Goal: Check status: Check status

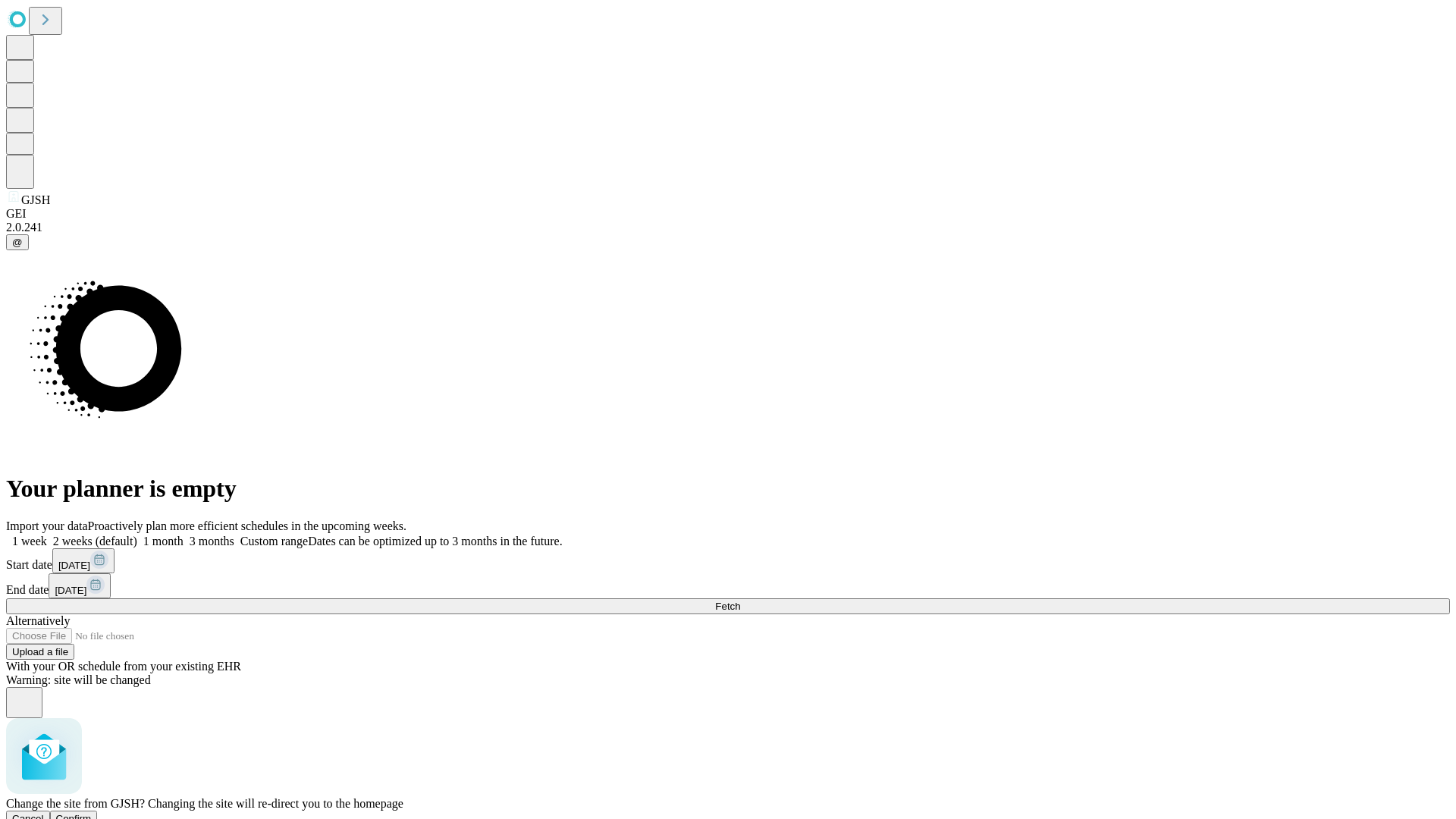
click at [92, 813] on span "Confirm" at bounding box center [74, 818] width 36 height 12
click at [47, 535] on label "1 week" at bounding box center [27, 541] width 41 height 13
click at [740, 601] on span "Fetch" at bounding box center [728, 606] width 25 height 12
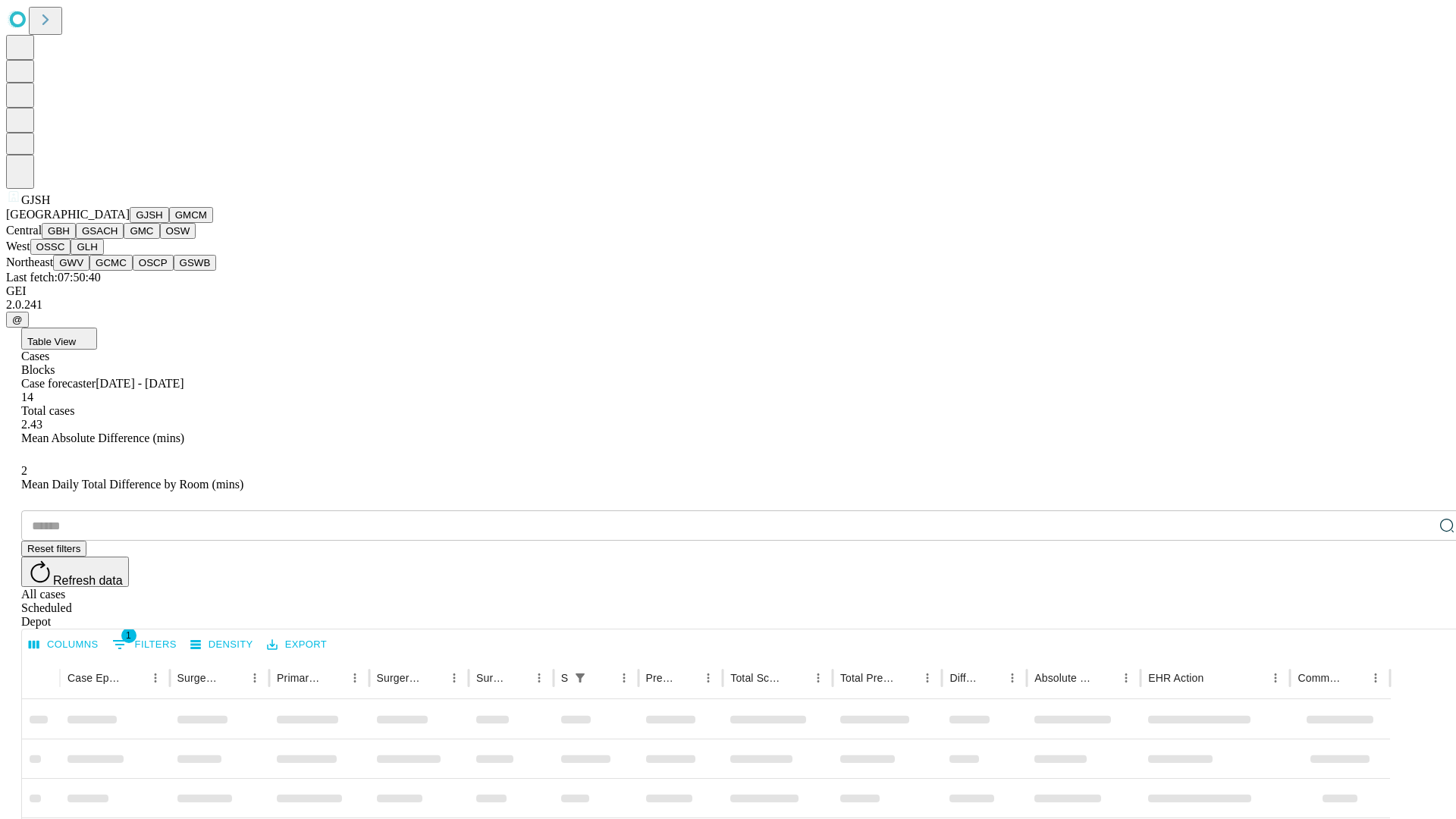
click at [169, 223] on button "GMCM" at bounding box center [190, 215] width 44 height 16
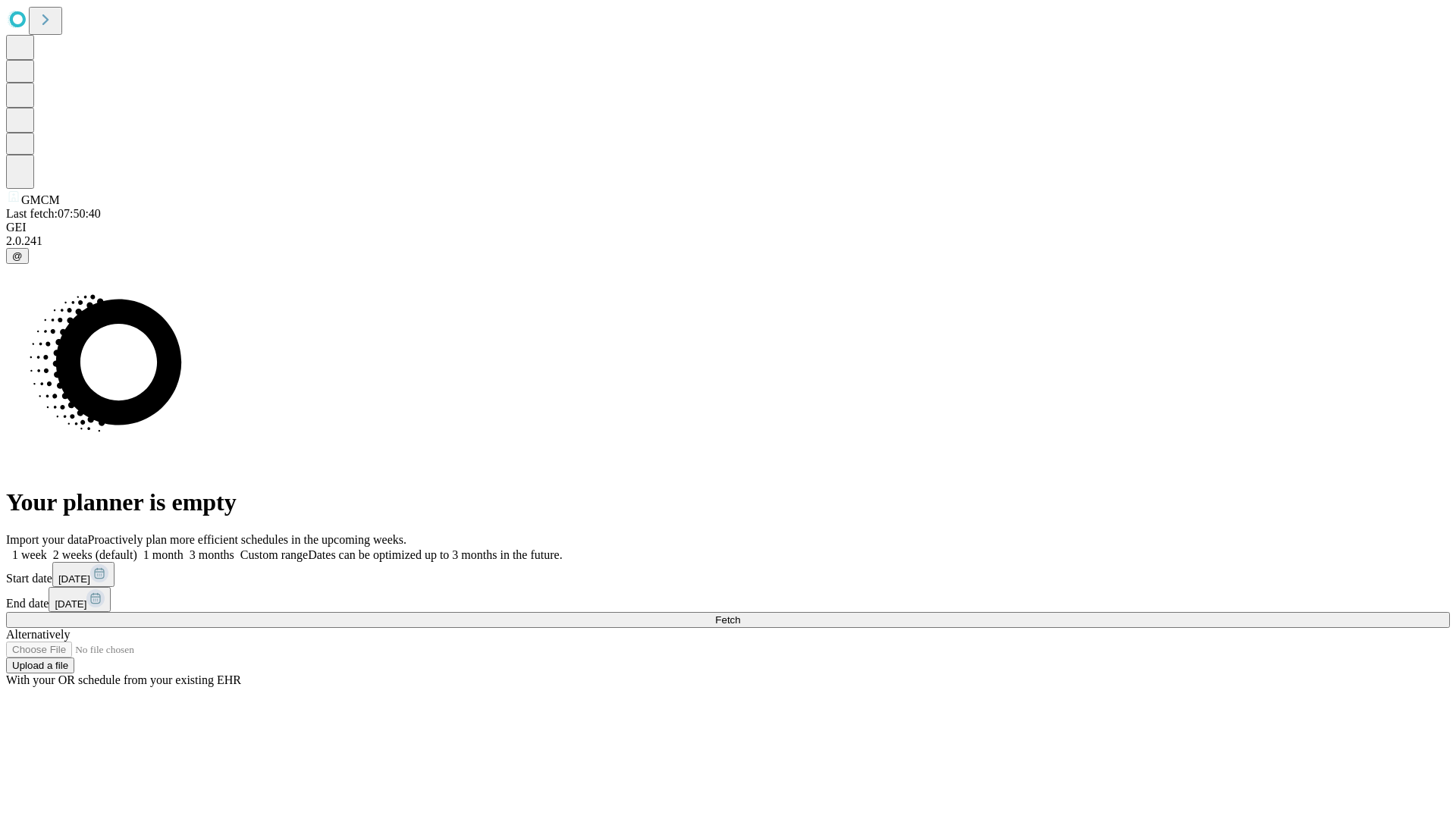
click at [47, 548] on label "1 week" at bounding box center [27, 554] width 41 height 13
click at [740, 614] on span "Fetch" at bounding box center [728, 620] width 25 height 12
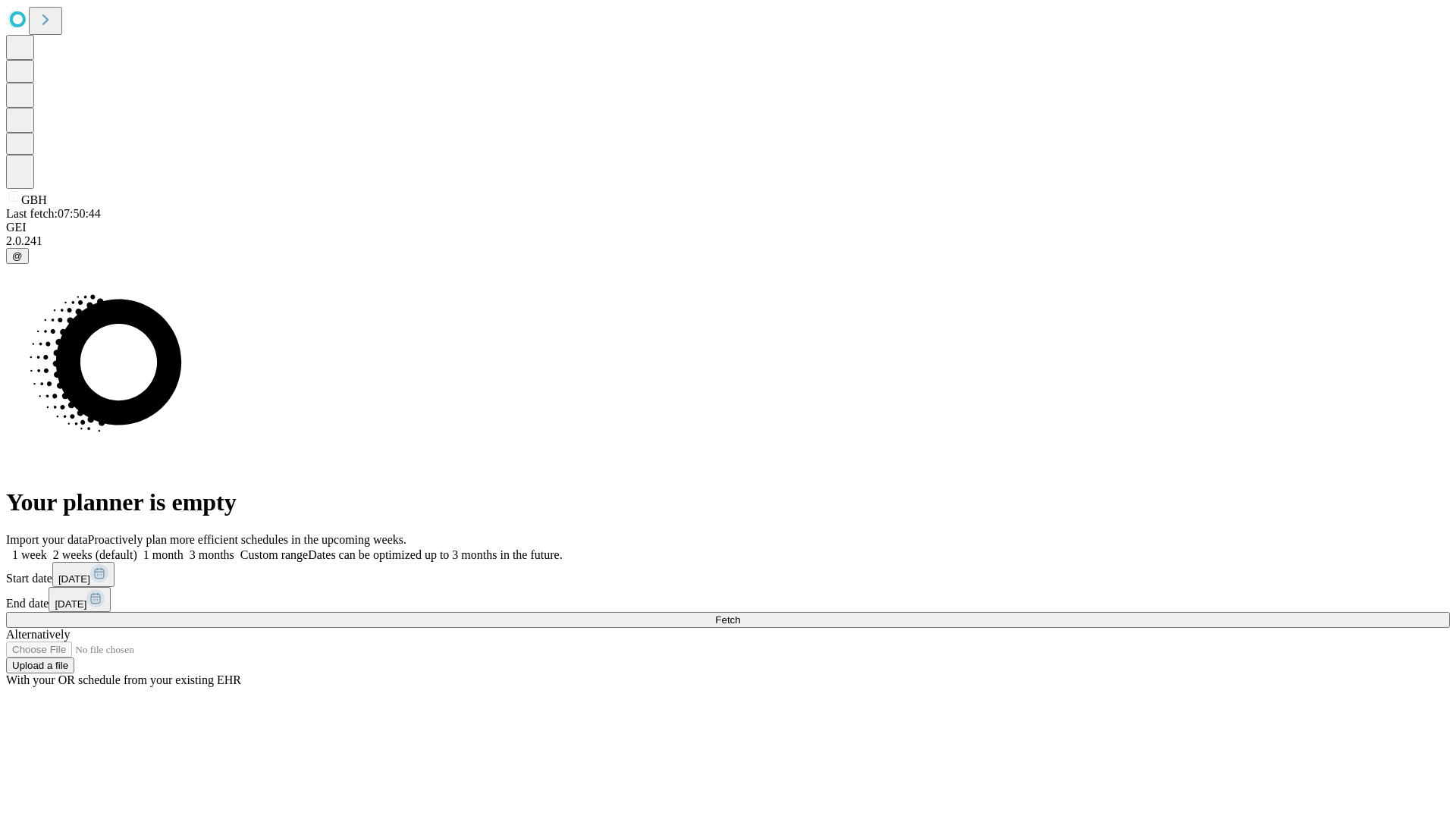
click at [47, 548] on label "1 week" at bounding box center [27, 554] width 41 height 13
click at [740, 614] on span "Fetch" at bounding box center [728, 620] width 25 height 12
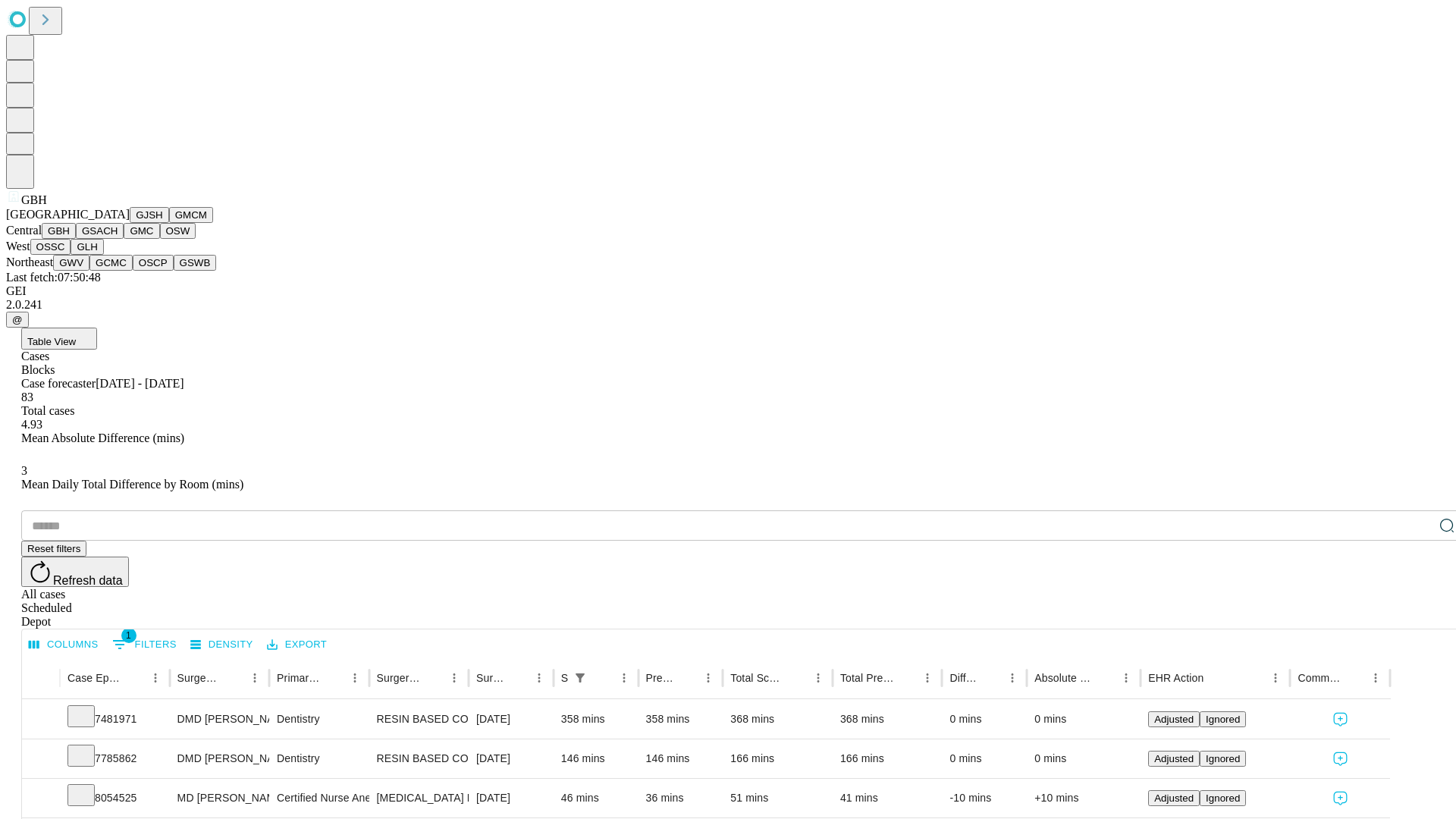
click at [118, 239] on button "GSACH" at bounding box center [99, 231] width 47 height 16
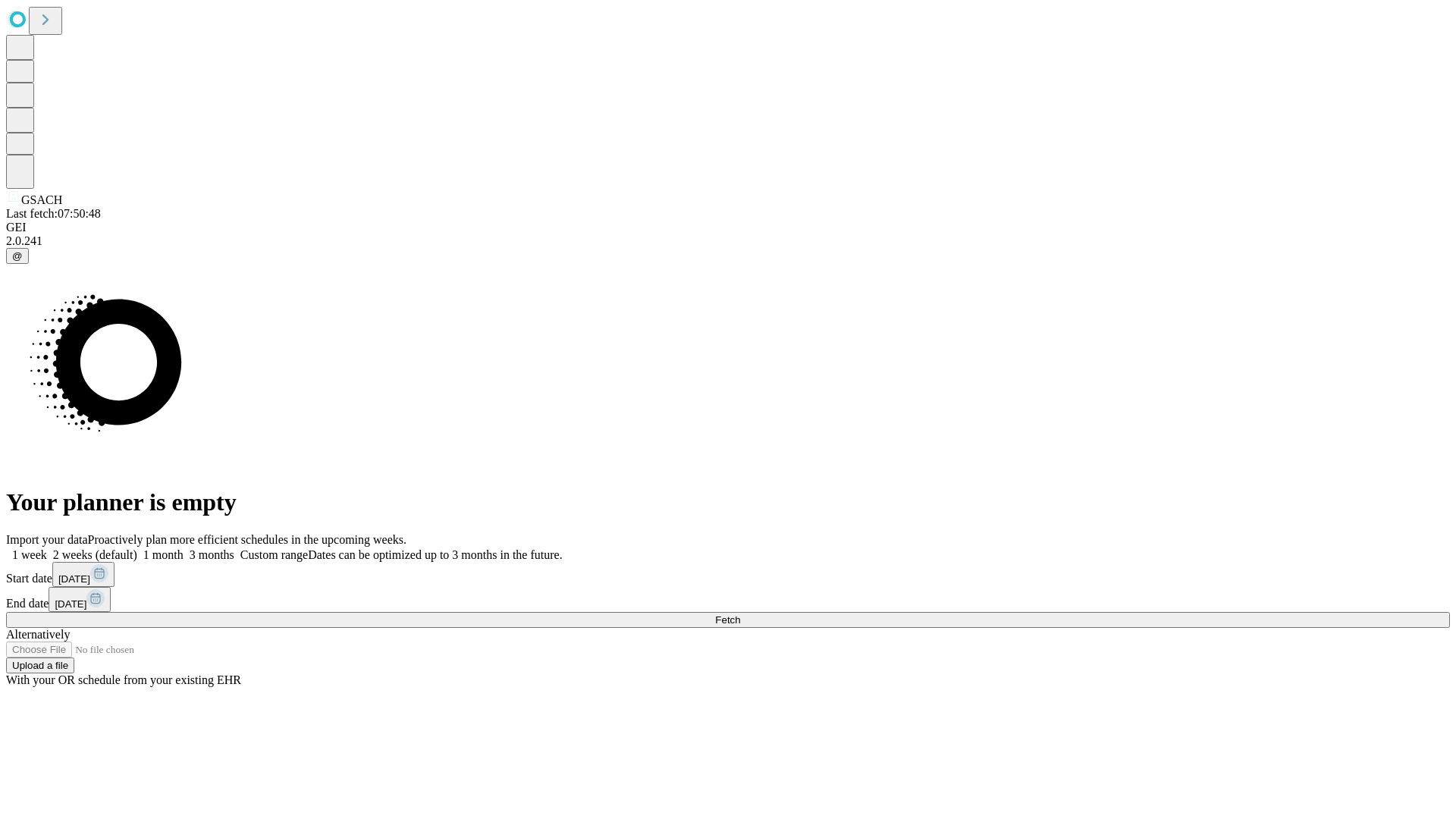
click at [740, 614] on span "Fetch" at bounding box center [728, 620] width 25 height 12
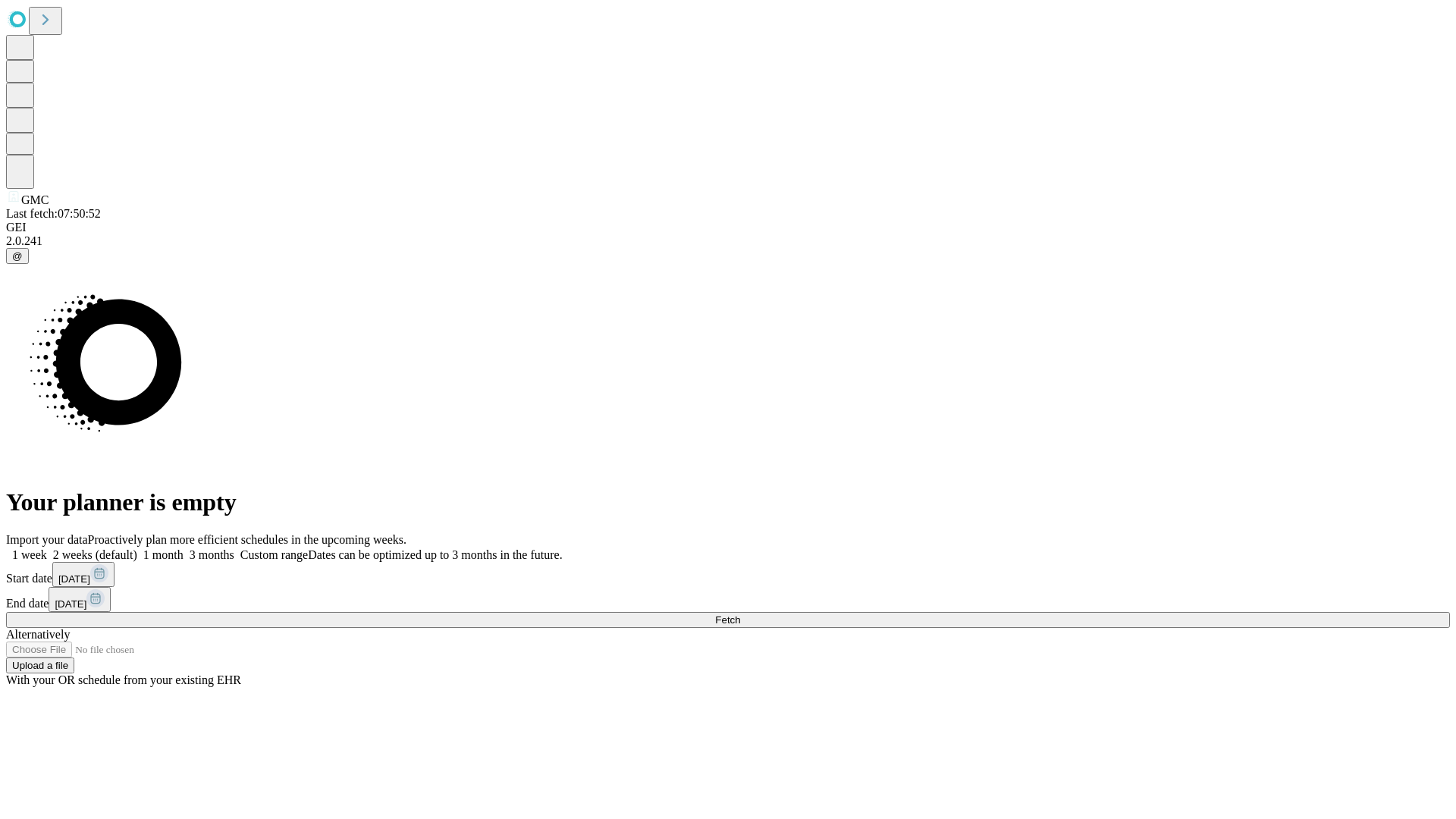
click at [47, 548] on label "1 week" at bounding box center [27, 554] width 41 height 13
click at [740, 614] on span "Fetch" at bounding box center [728, 620] width 25 height 12
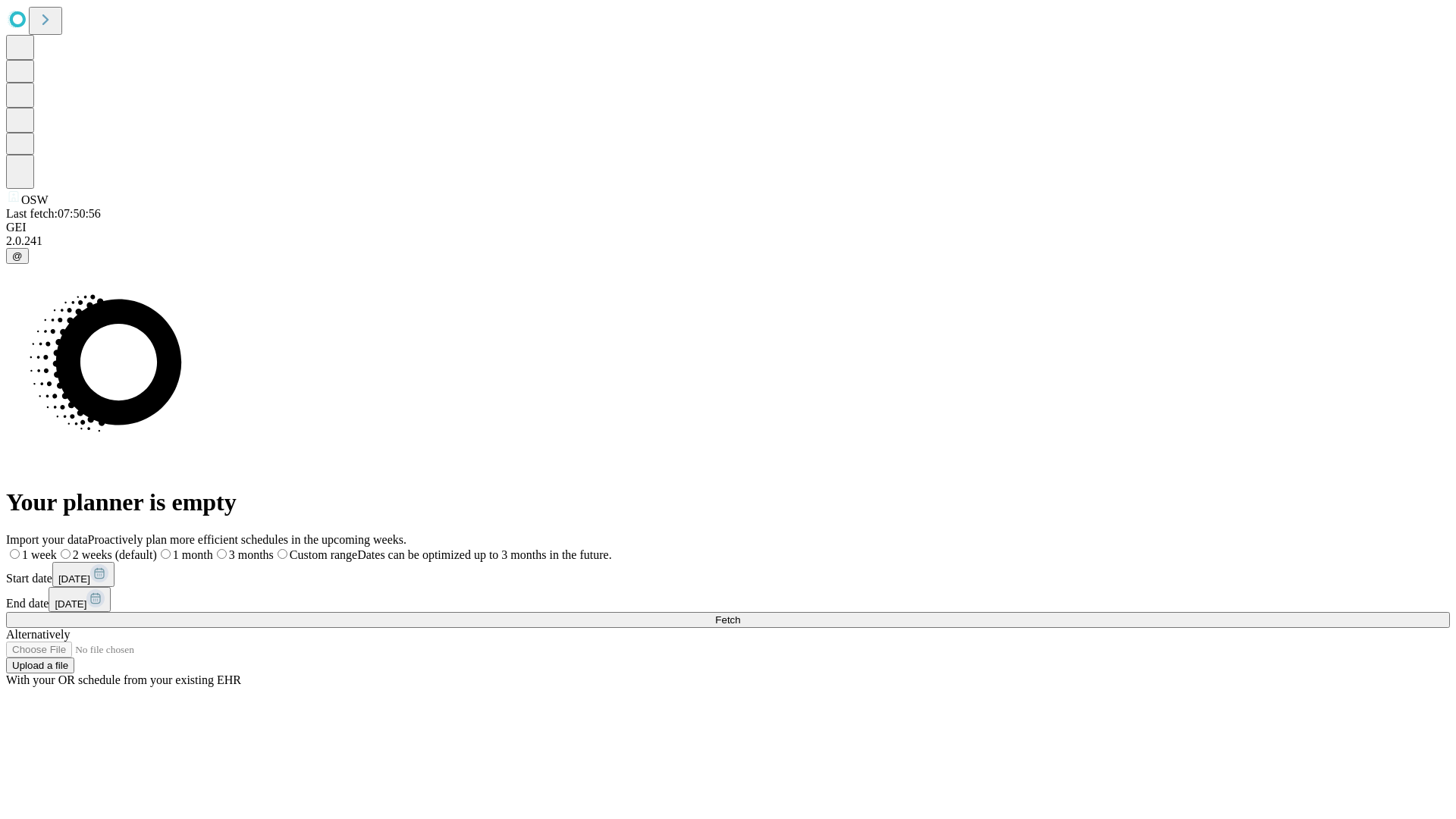
click at [740, 614] on span "Fetch" at bounding box center [728, 620] width 25 height 12
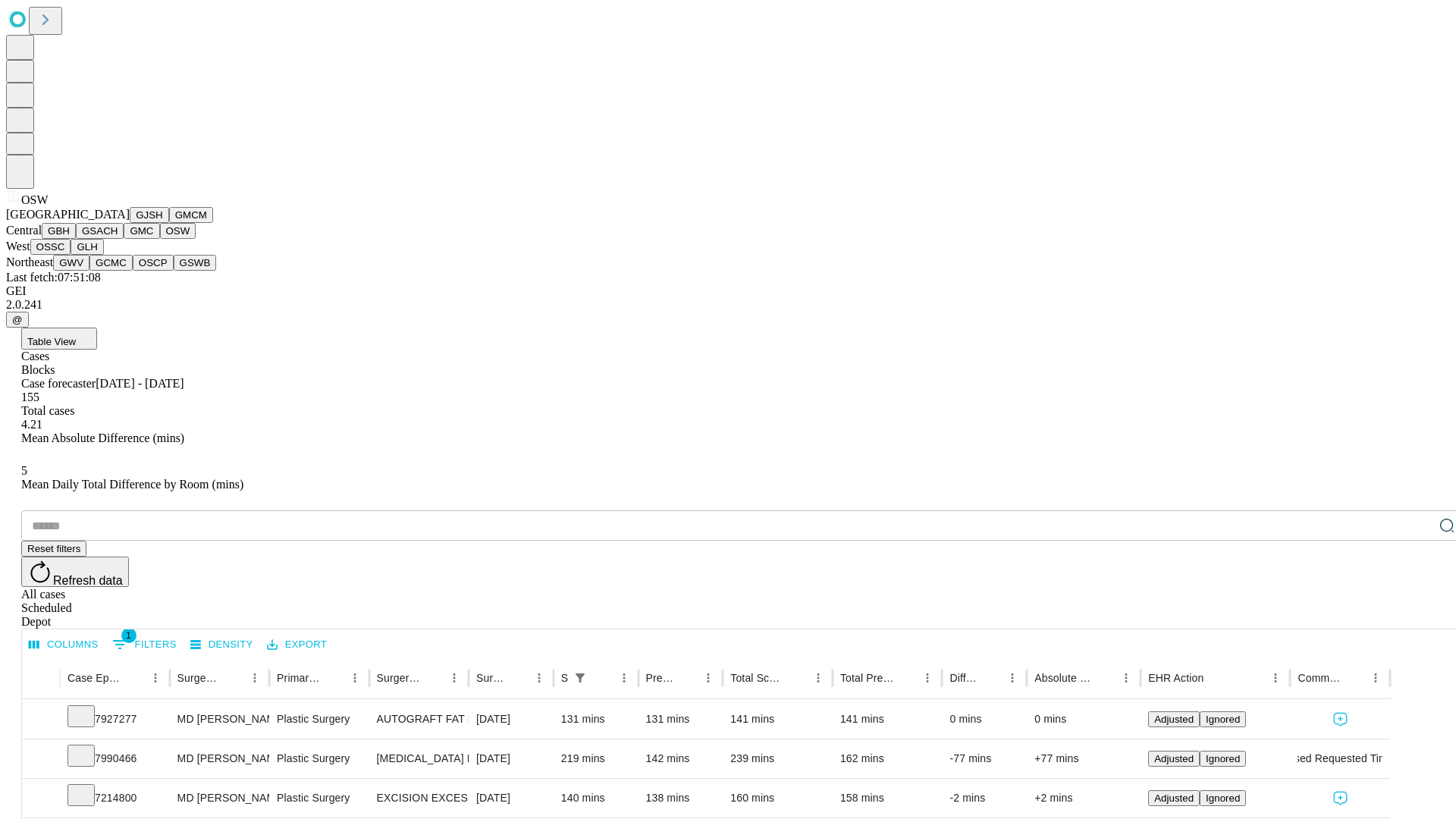
click at [72, 255] on button "OSSC" at bounding box center [51, 247] width 41 height 16
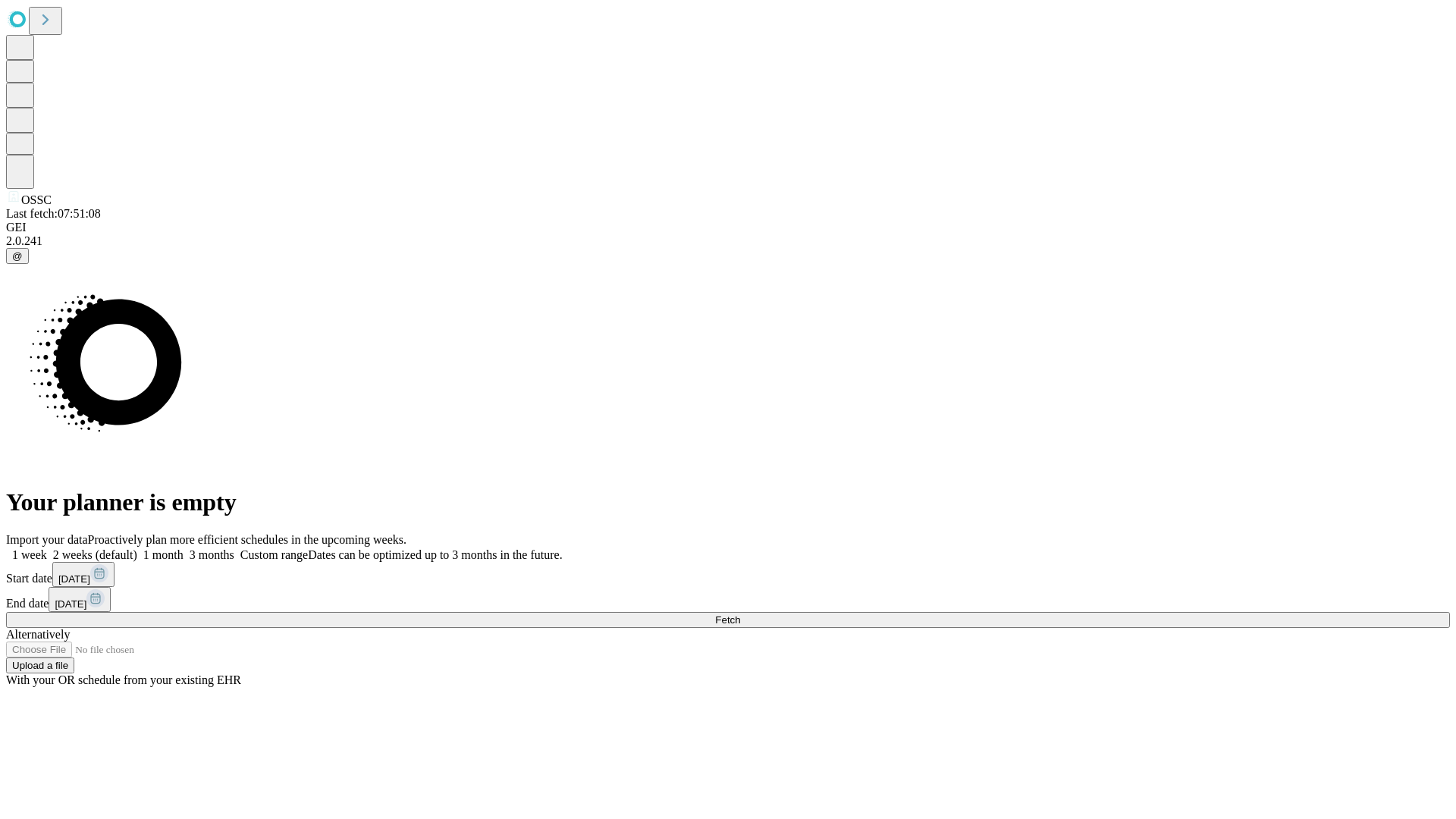
click at [47, 548] on label "1 week" at bounding box center [27, 554] width 41 height 13
click at [740, 614] on span "Fetch" at bounding box center [728, 620] width 25 height 12
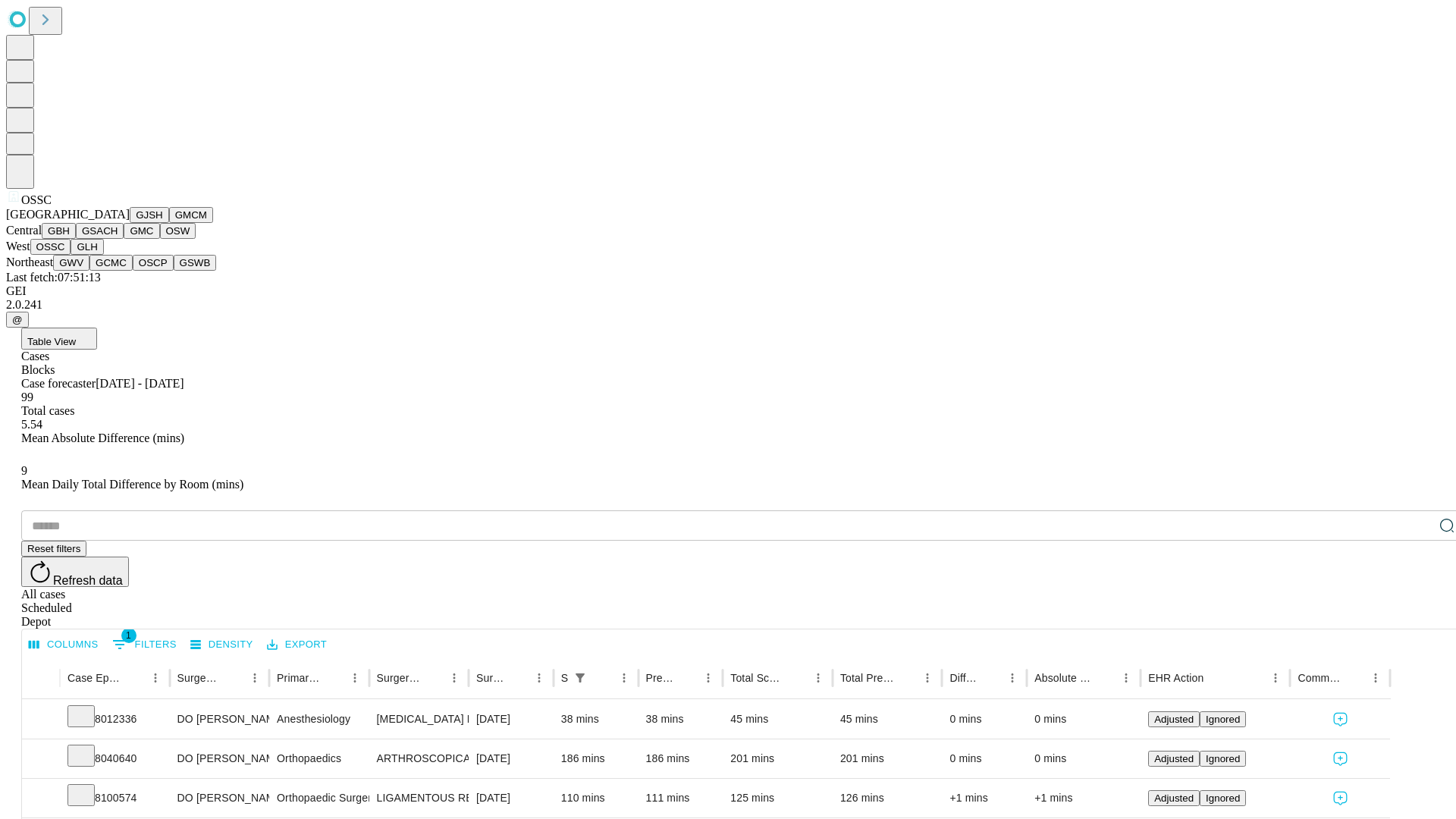
click at [103, 255] on button "GLH" at bounding box center [87, 247] width 32 height 16
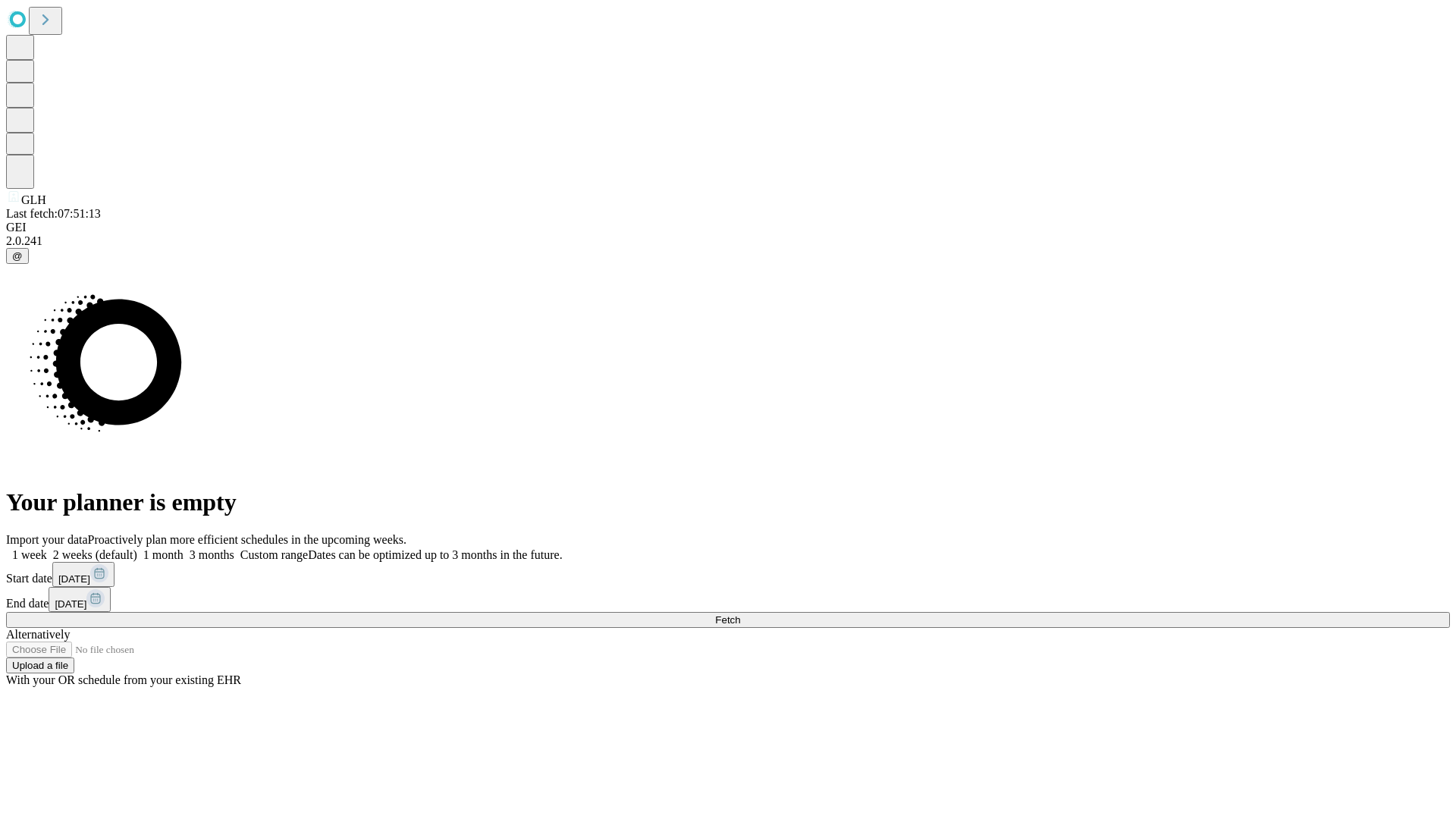
click at [47, 548] on label "1 week" at bounding box center [27, 554] width 41 height 13
click at [740, 614] on span "Fetch" at bounding box center [728, 620] width 25 height 12
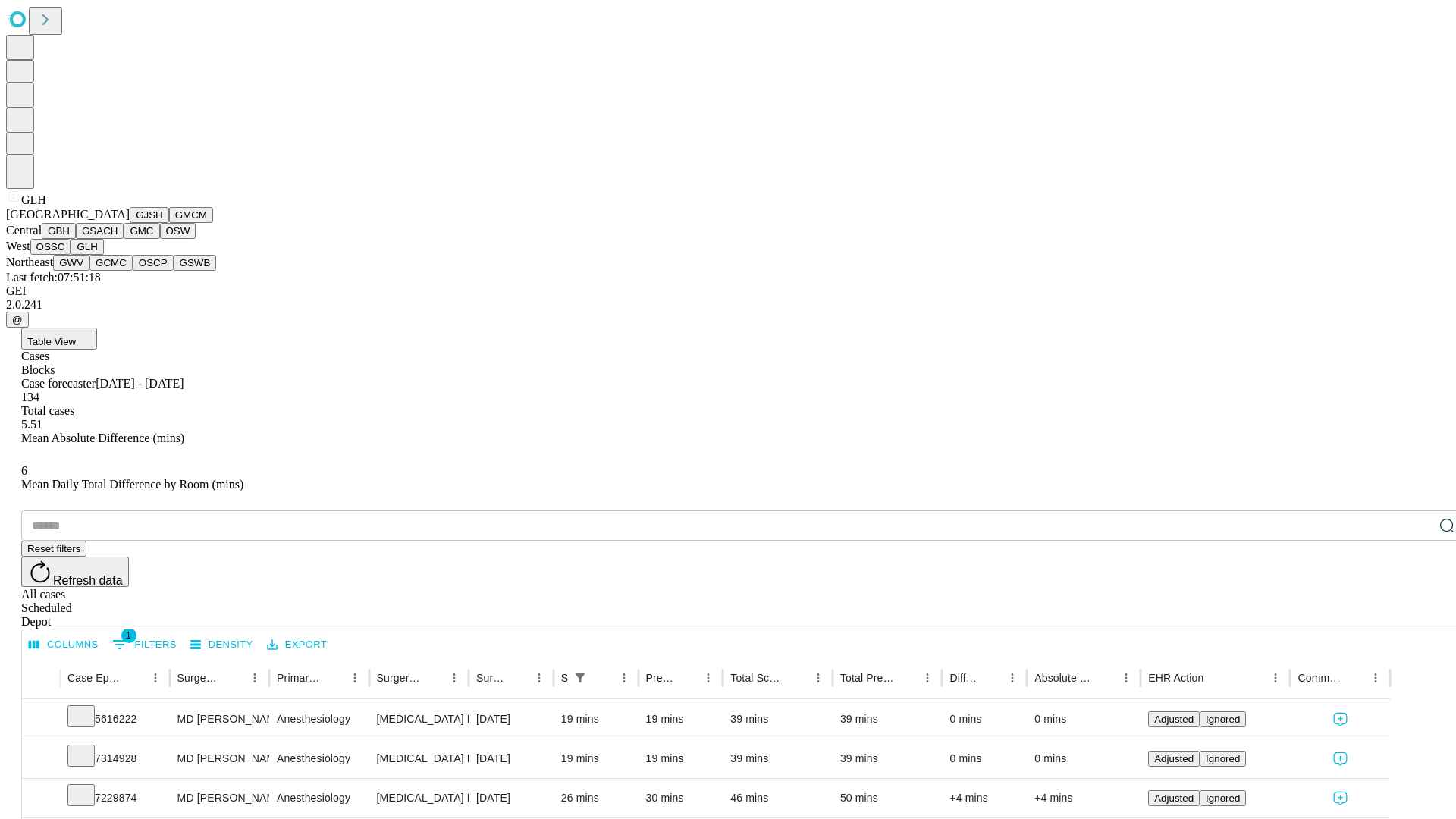
click at [89, 271] on button "GWV" at bounding box center [71, 263] width 37 height 16
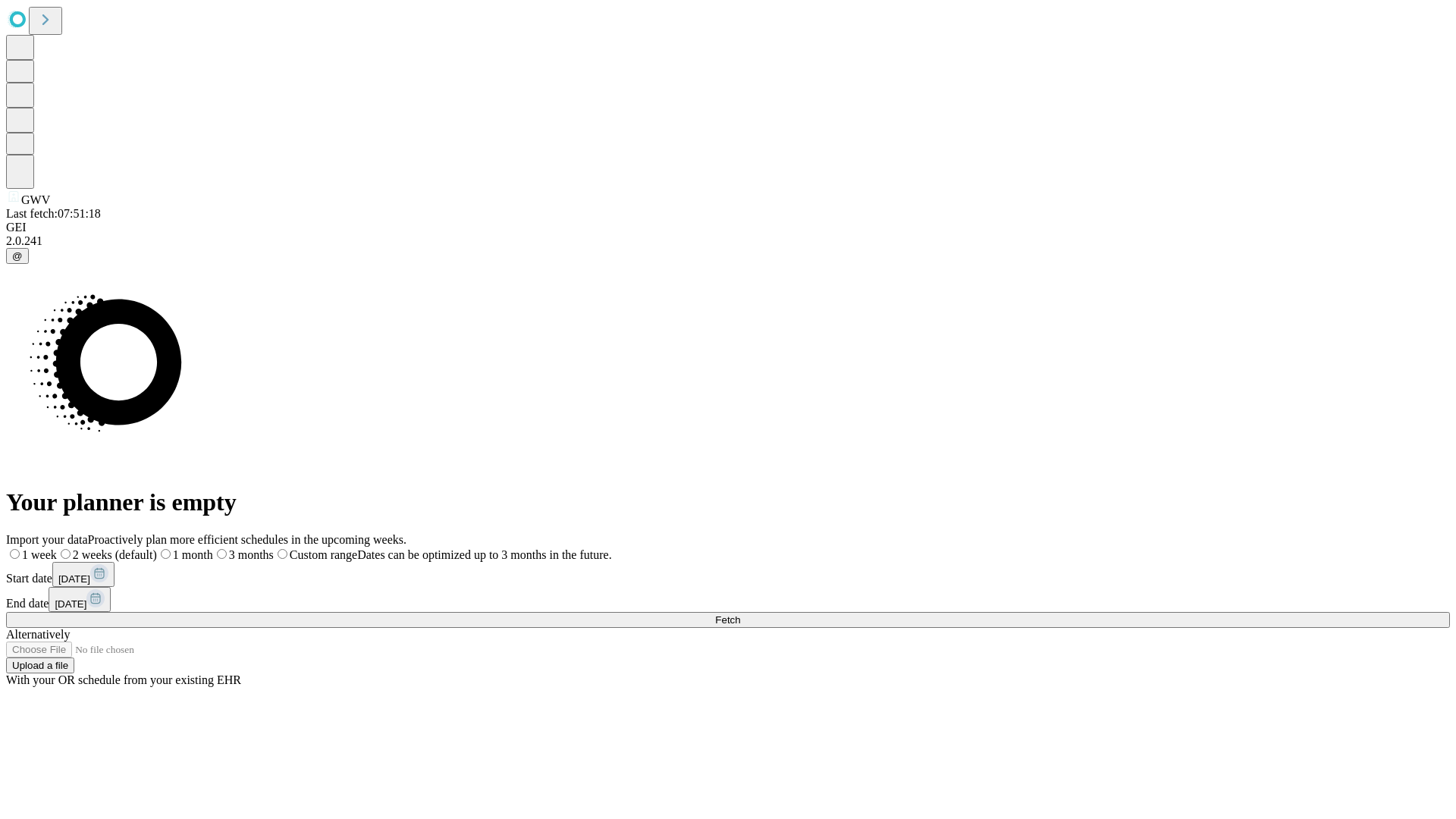
click at [57, 548] on label "1 week" at bounding box center [31, 554] width 51 height 13
click at [740, 614] on span "Fetch" at bounding box center [728, 620] width 25 height 12
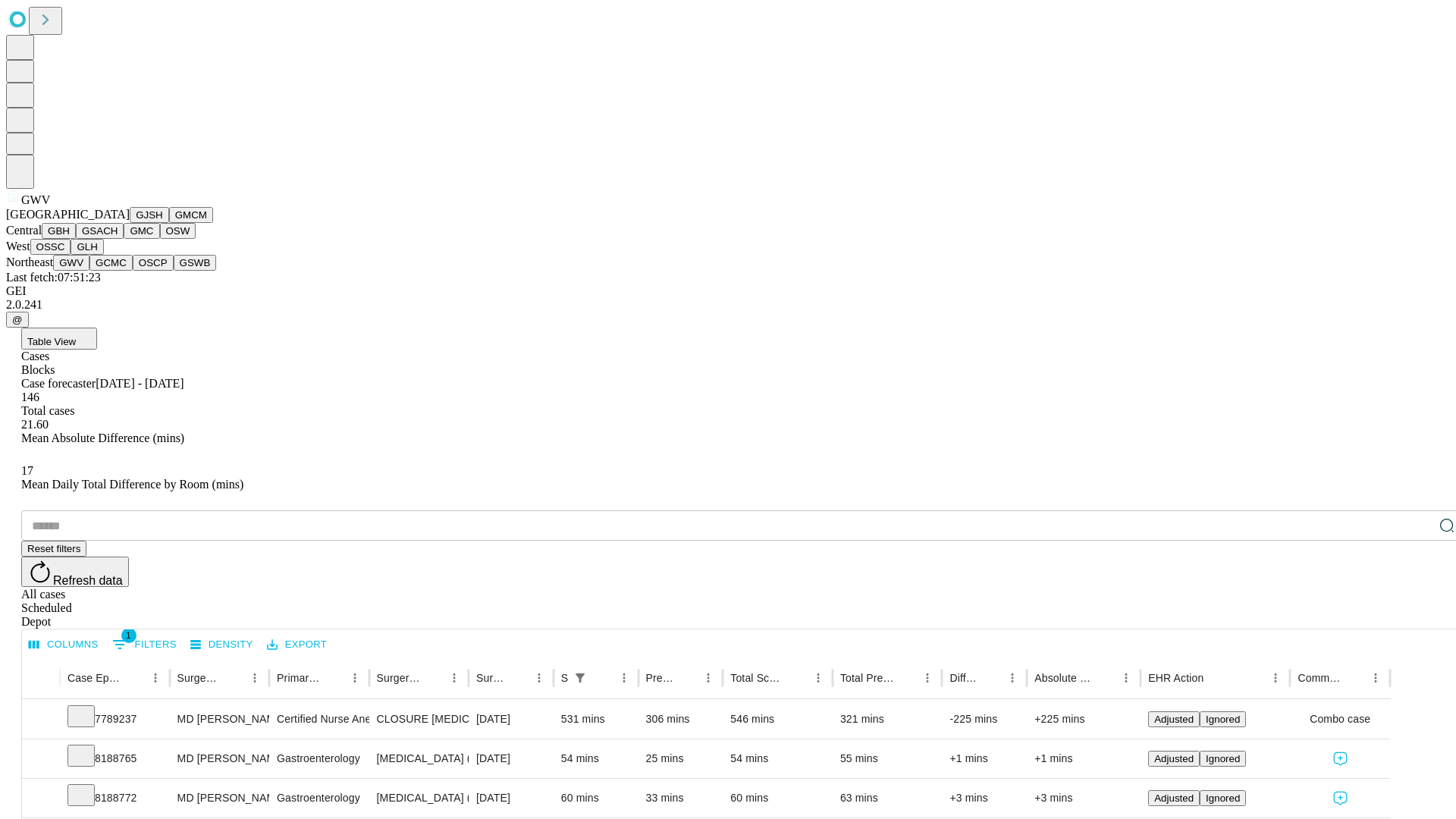
click at [118, 271] on button "GCMC" at bounding box center [111, 263] width 43 height 16
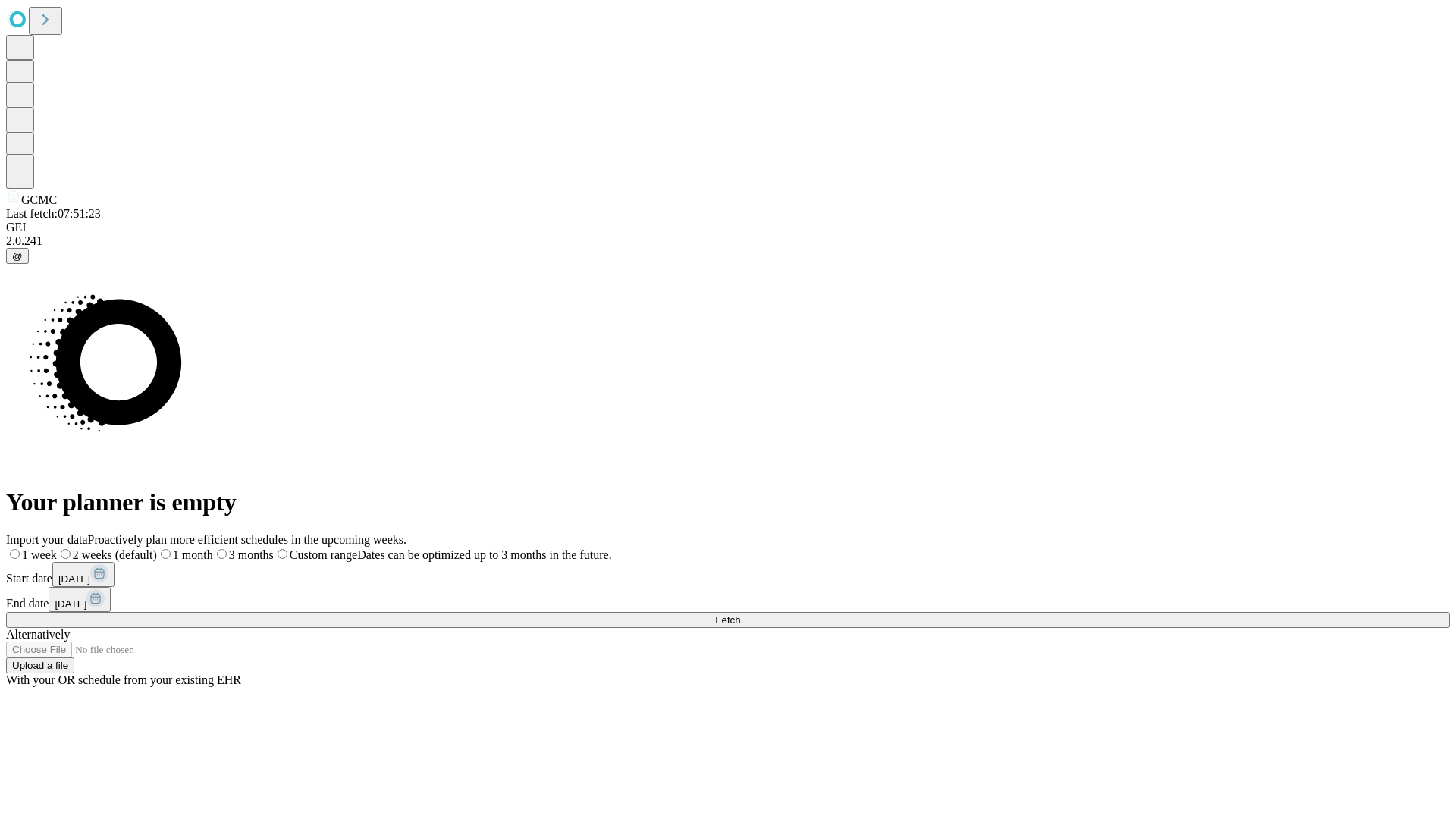
click at [57, 548] on label "1 week" at bounding box center [31, 554] width 51 height 13
click at [740, 614] on span "Fetch" at bounding box center [728, 620] width 25 height 12
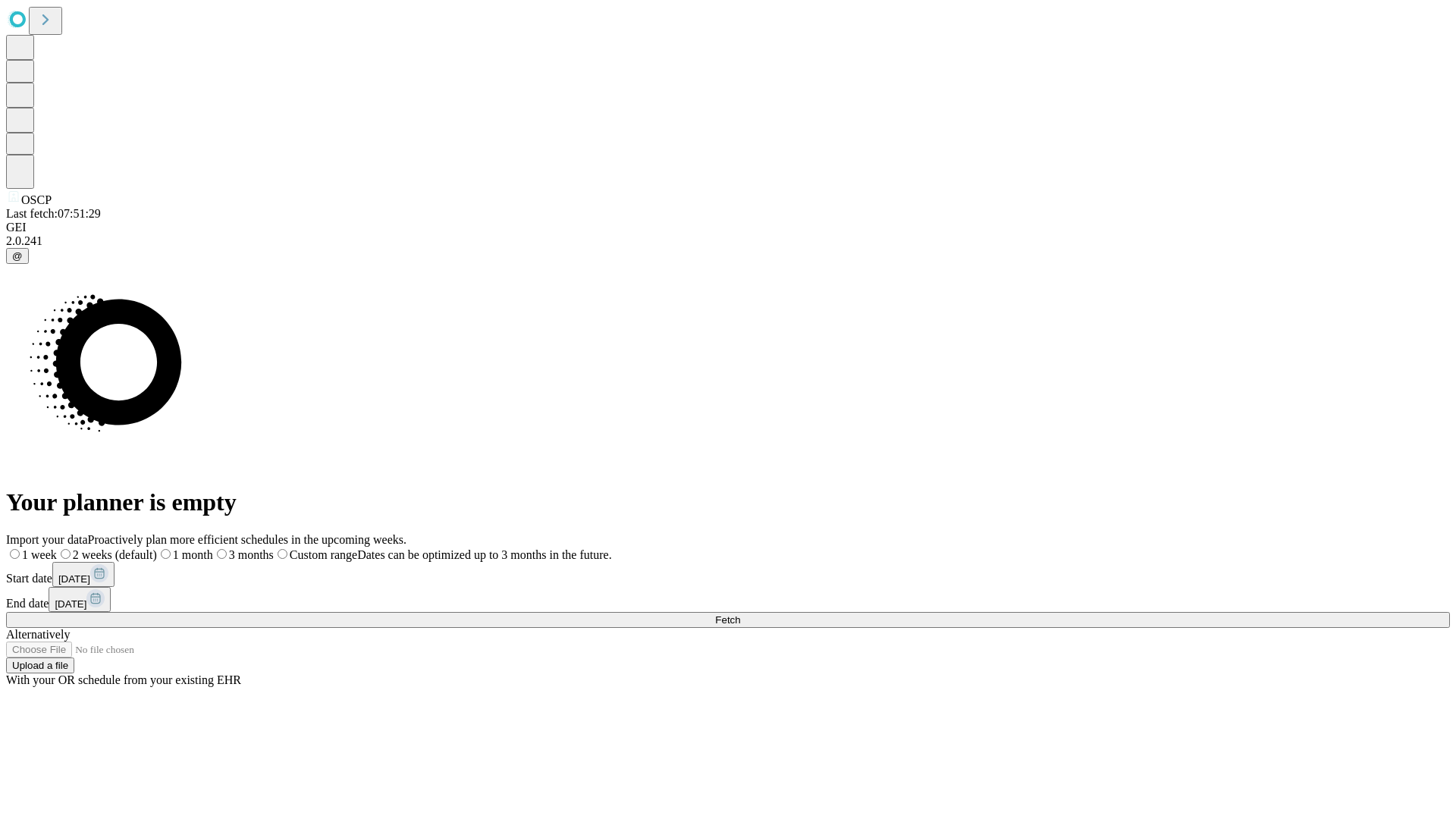
click at [740, 614] on span "Fetch" at bounding box center [728, 620] width 25 height 12
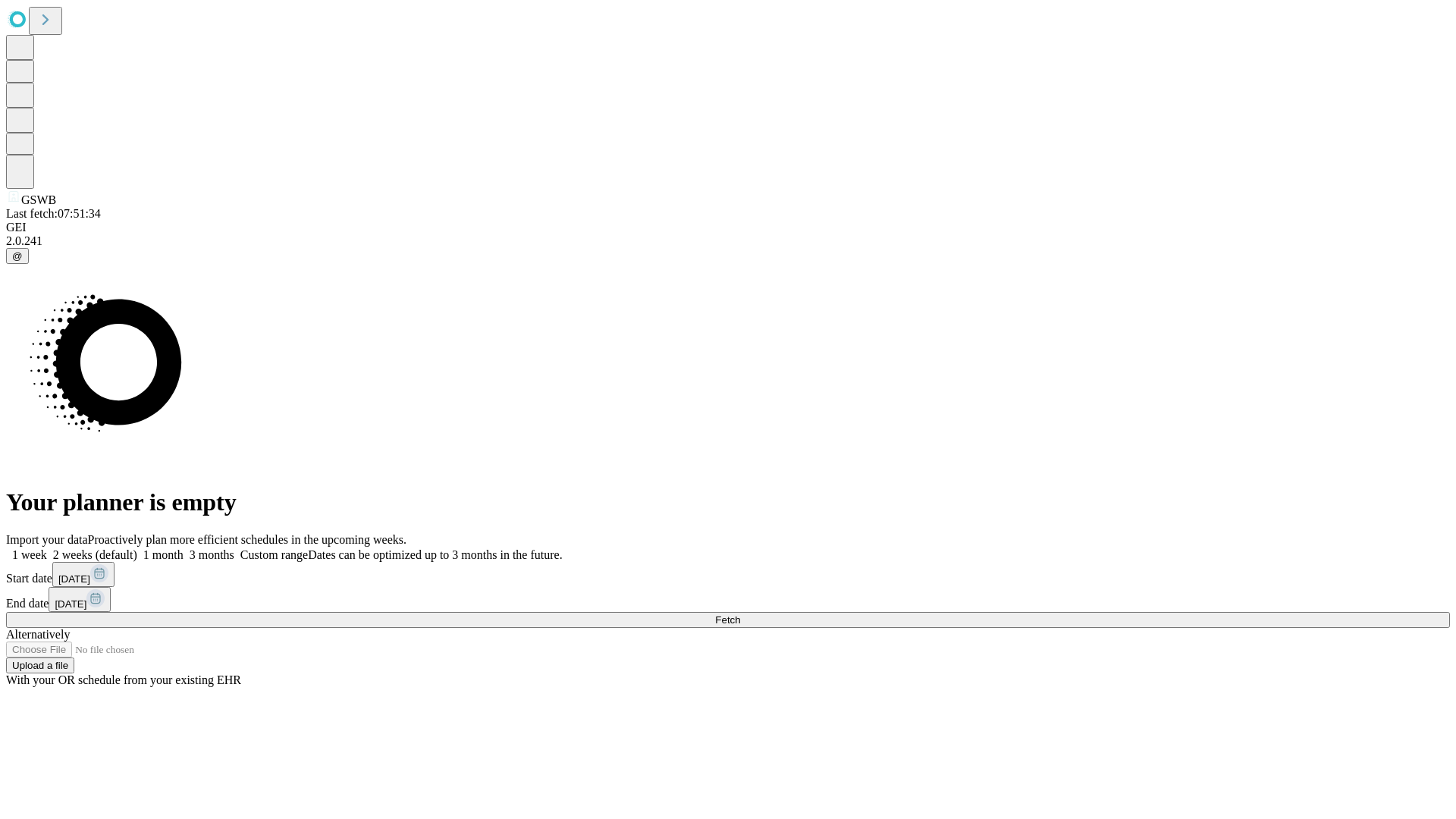
click at [47, 548] on label "1 week" at bounding box center [27, 554] width 41 height 13
click at [740, 614] on span "Fetch" at bounding box center [728, 620] width 25 height 12
